Goal: Transaction & Acquisition: Subscribe to service/newsletter

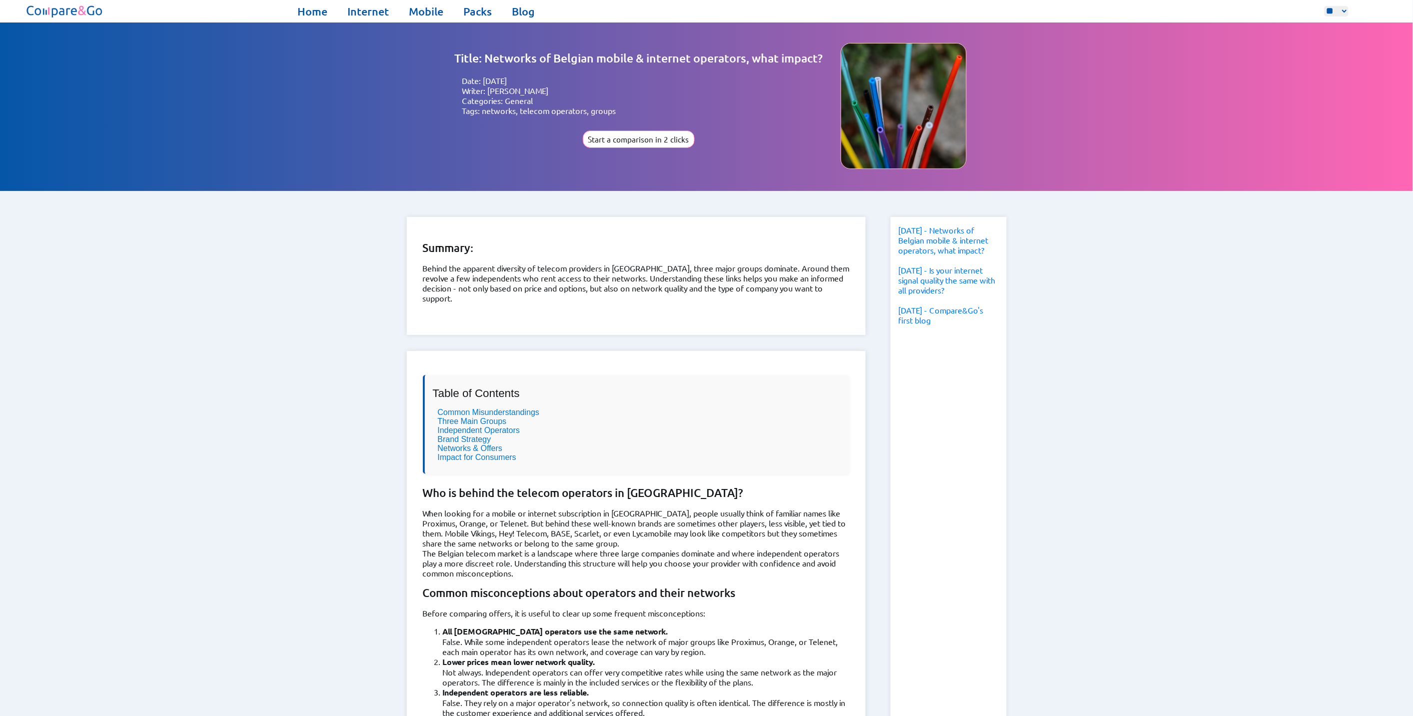
drag, startPoint x: 307, startPoint y: 227, endPoint x: 335, endPoint y: 53, distance: 176.1
click at [320, 15] on link "Home" at bounding box center [312, 11] width 30 height 14
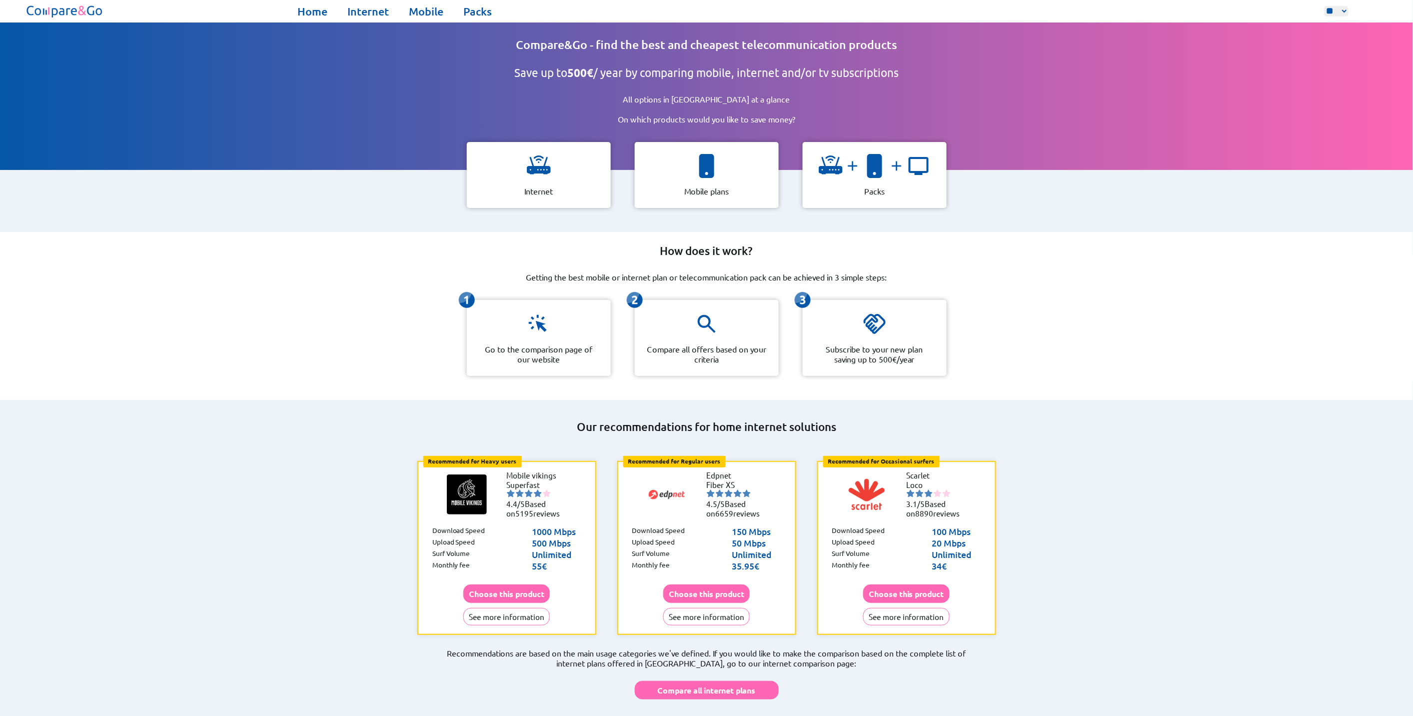
click at [314, 113] on div at bounding box center [706, 95] width 1413 height 147
drag, startPoint x: 251, startPoint y: 236, endPoint x: 240, endPoint y: 262, distance: 28.7
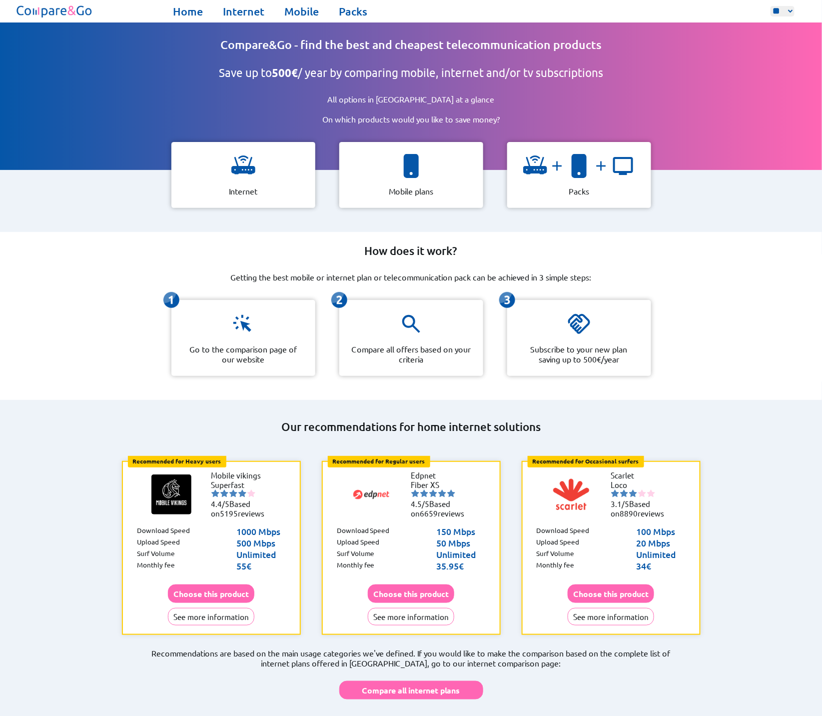
click at [730, 276] on div "How does it work? Getting the best mobile or internet plan or telecommunication…" at bounding box center [411, 316] width 822 height 168
click at [706, 263] on div "How does it work? Getting the best mobile or internet plan or telecommunication…" at bounding box center [411, 316] width 822 height 168
click at [123, 252] on div "How does it work? Getting the best mobile or internet plan or telecommunication…" at bounding box center [411, 316] width 822 height 168
click at [203, 584] on button "Choose this product" at bounding box center [211, 593] width 86 height 18
